Goal: Task Accomplishment & Management: Manage account settings

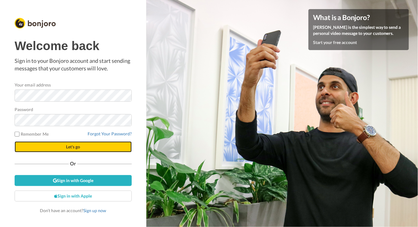
click at [77, 149] on span "Let's go" at bounding box center [73, 146] width 14 height 5
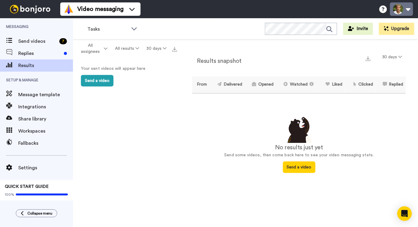
click at [407, 6] on button at bounding box center [401, 8] width 23 height 13
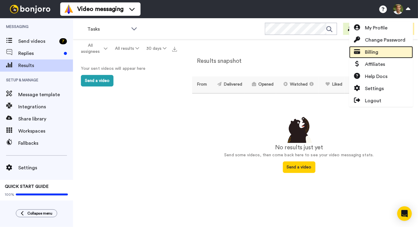
click at [379, 51] on link "Billing" at bounding box center [381, 52] width 64 height 12
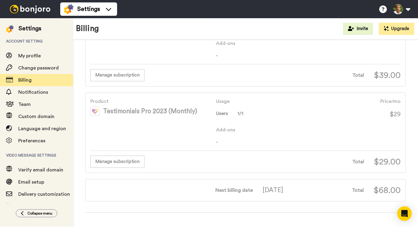
scroll to position [66, 0]
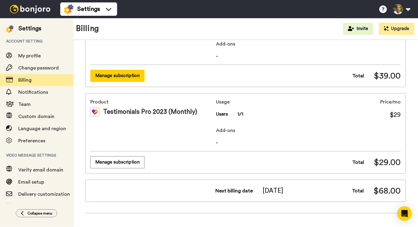
click at [118, 77] on button "Manage subscription" at bounding box center [117, 76] width 54 height 12
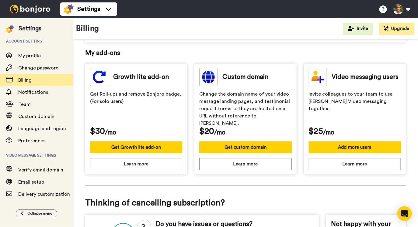
scroll to position [253, 0]
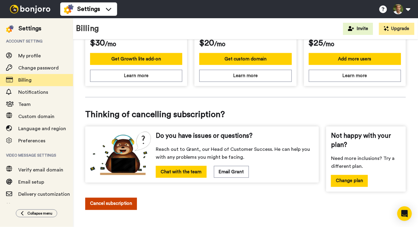
click at [109, 205] on button "Cancel subscription" at bounding box center [111, 204] width 52 height 12
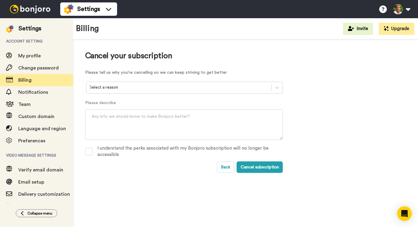
click at [199, 85] on div at bounding box center [178, 87] width 179 height 7
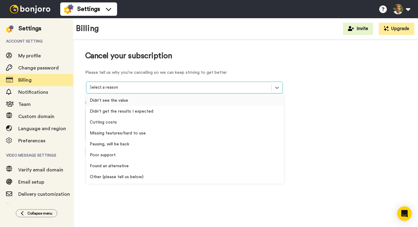
click at [181, 101] on div "Didn't see the value" at bounding box center [185, 100] width 198 height 11
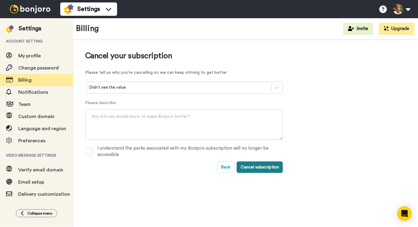
click at [250, 167] on button "Cancel subscription" at bounding box center [259, 168] width 46 height 12
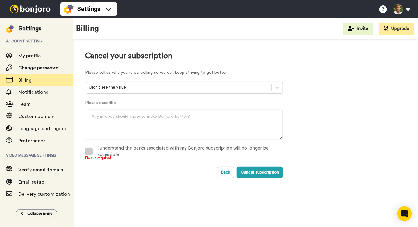
click at [91, 150] on span at bounding box center [89, 152] width 8 height 8
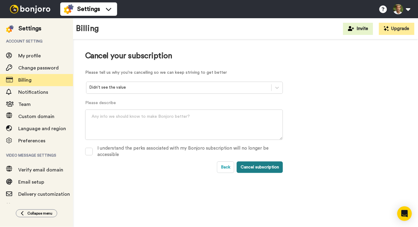
click at [262, 167] on button "Cancel subscription" at bounding box center [259, 168] width 46 height 12
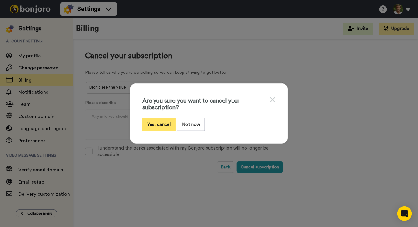
click at [160, 124] on button "Yes, cancel" at bounding box center [158, 124] width 33 height 13
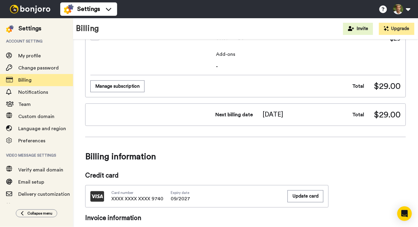
scroll to position [139, 0]
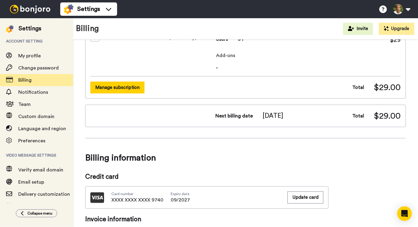
click at [115, 90] on button "Manage subscription" at bounding box center [117, 88] width 54 height 12
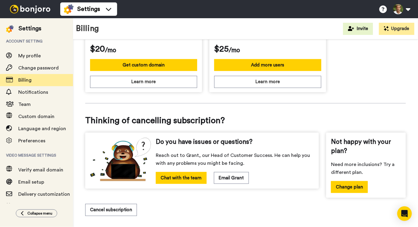
scroll to position [199, 0]
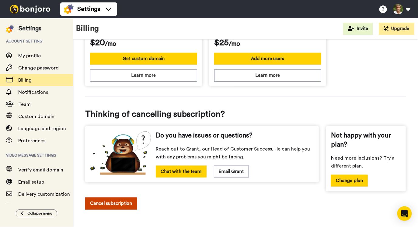
click at [119, 202] on button "Cancel subscription" at bounding box center [111, 204] width 52 height 12
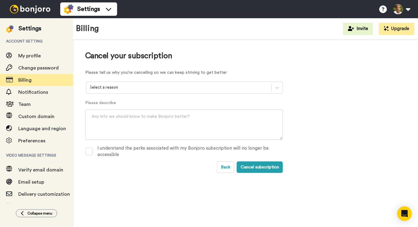
click at [129, 87] on div at bounding box center [178, 87] width 179 height 7
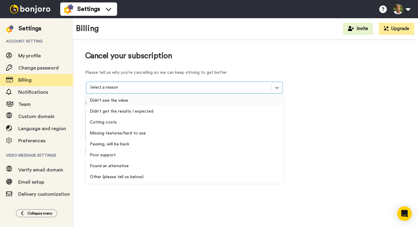
click at [124, 100] on div "Didn't see the value" at bounding box center [185, 100] width 198 height 11
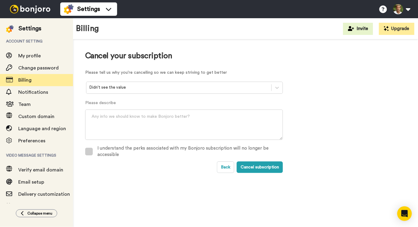
click at [88, 153] on span at bounding box center [89, 152] width 8 height 8
click at [252, 167] on button "Cancel subscription" at bounding box center [259, 168] width 46 height 12
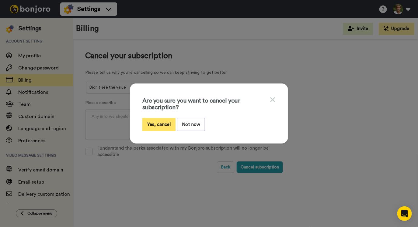
click at [160, 125] on button "Yes, cancel" at bounding box center [158, 124] width 33 height 13
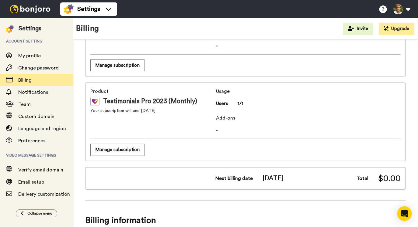
scroll to position [24, 0]
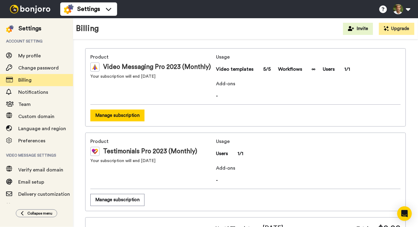
click at [124, 114] on button "Manage subscription" at bounding box center [117, 116] width 54 height 12
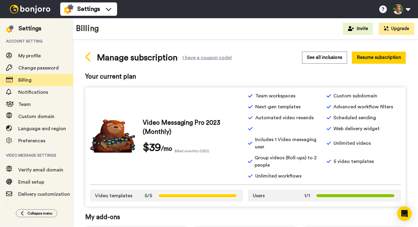
click at [88, 57] on icon at bounding box center [88, 57] width 7 height 11
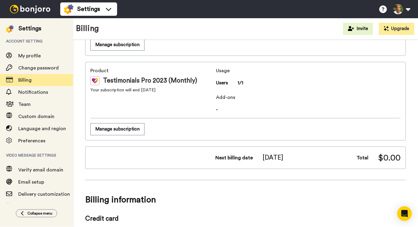
scroll to position [96, 0]
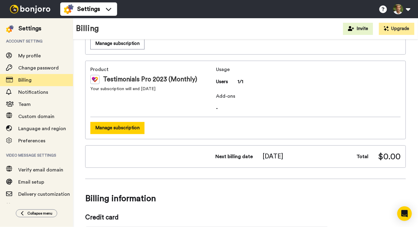
click at [136, 133] on button "Manage subscription" at bounding box center [117, 128] width 54 height 12
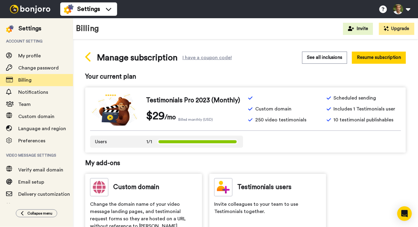
click at [87, 55] on icon at bounding box center [87, 56] width 5 height 9
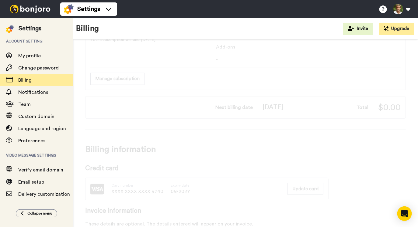
scroll to position [186, 0]
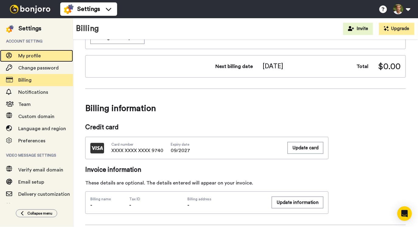
click at [32, 57] on span "My profile" at bounding box center [29, 55] width 22 height 5
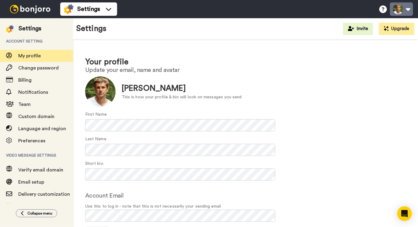
click at [401, 10] on button at bounding box center [401, 8] width 23 height 13
click at [36, 9] on img at bounding box center [30, 9] width 46 height 9
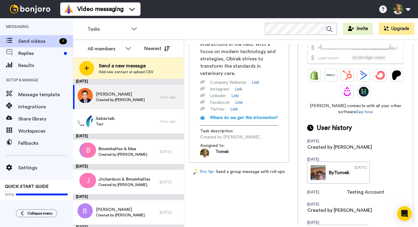
scroll to position [217, 0]
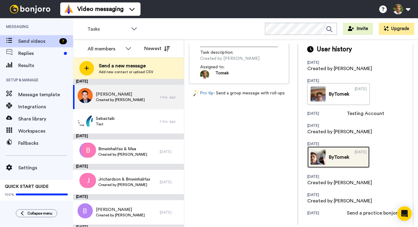
click at [314, 157] on img at bounding box center [317, 157] width 15 height 15
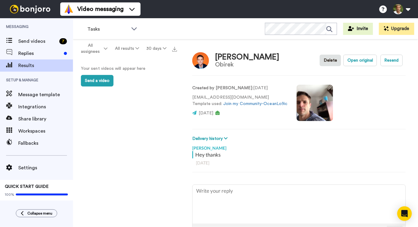
click at [314, 107] on video at bounding box center [314, 103] width 36 height 36
click at [314, 110] on video at bounding box center [314, 103] width 36 height 36
